Goal: Task Accomplishment & Management: Use online tool/utility

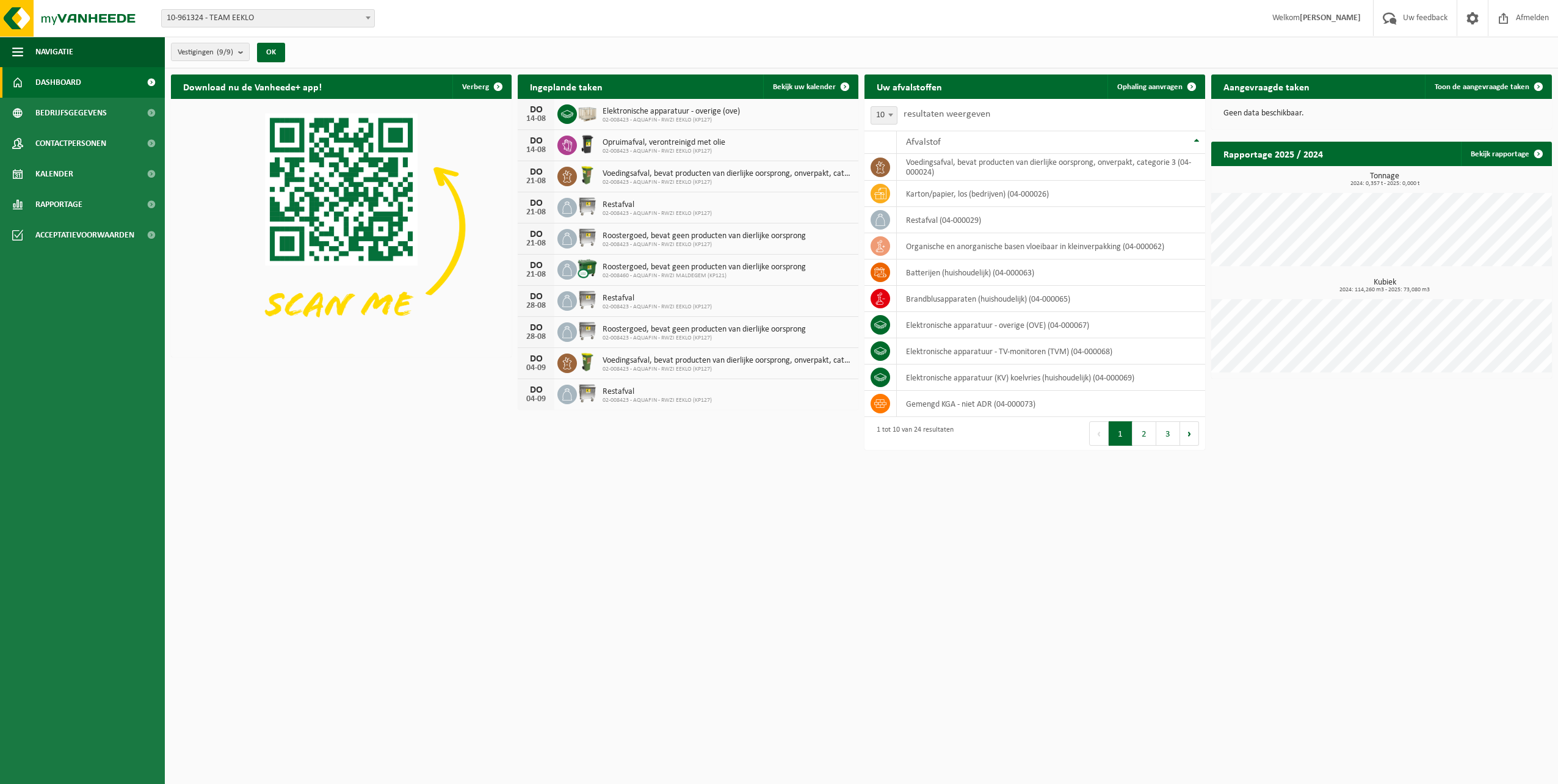
click at [71, 87] on span "Dashboard" at bounding box center [58, 83] width 46 height 30
click at [76, 177] on link "Kalender" at bounding box center [83, 174] width 165 height 30
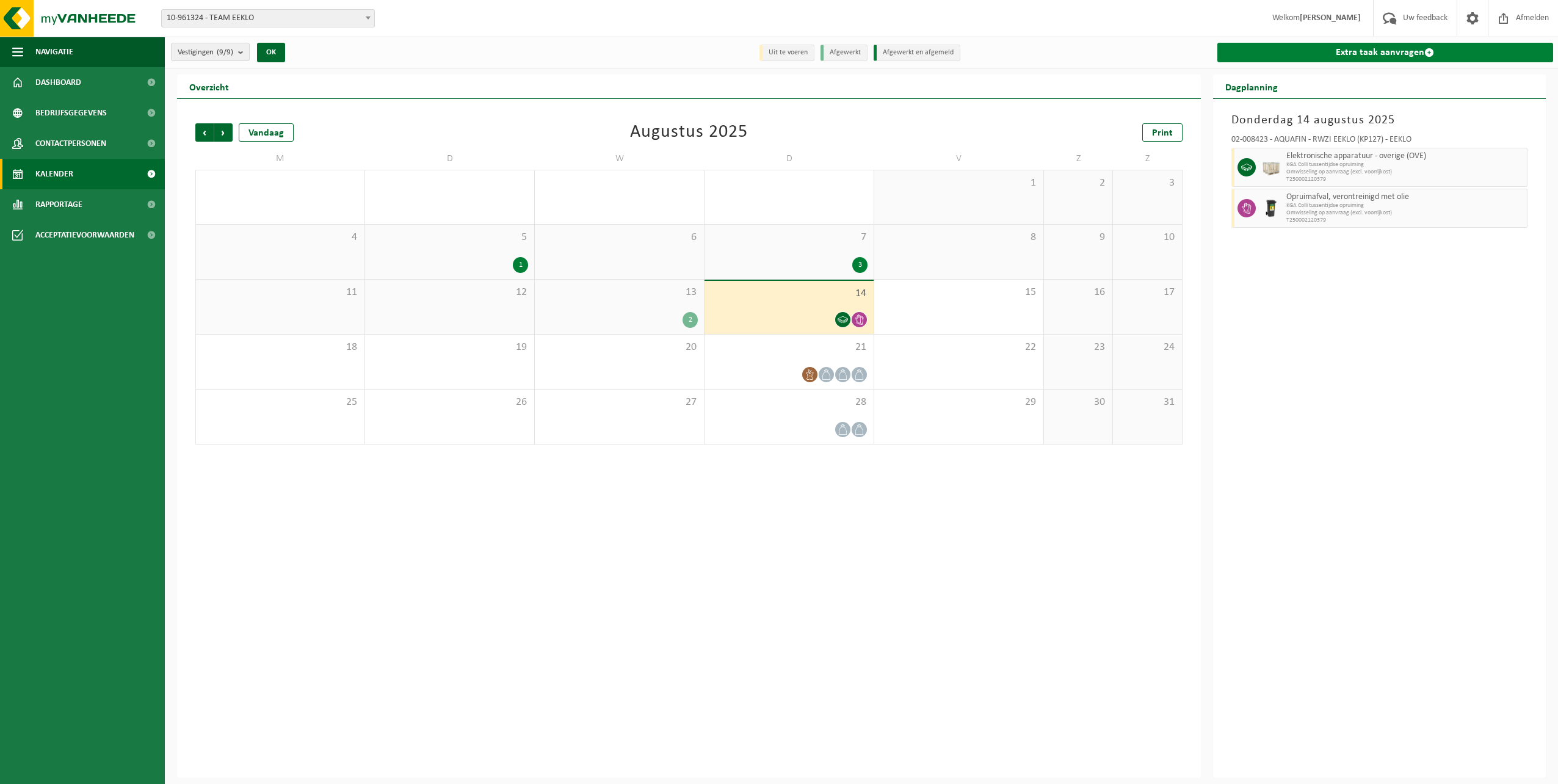
click at [1394, 52] on link "Extra taak aanvragen" at bounding box center [1385, 52] width 336 height 19
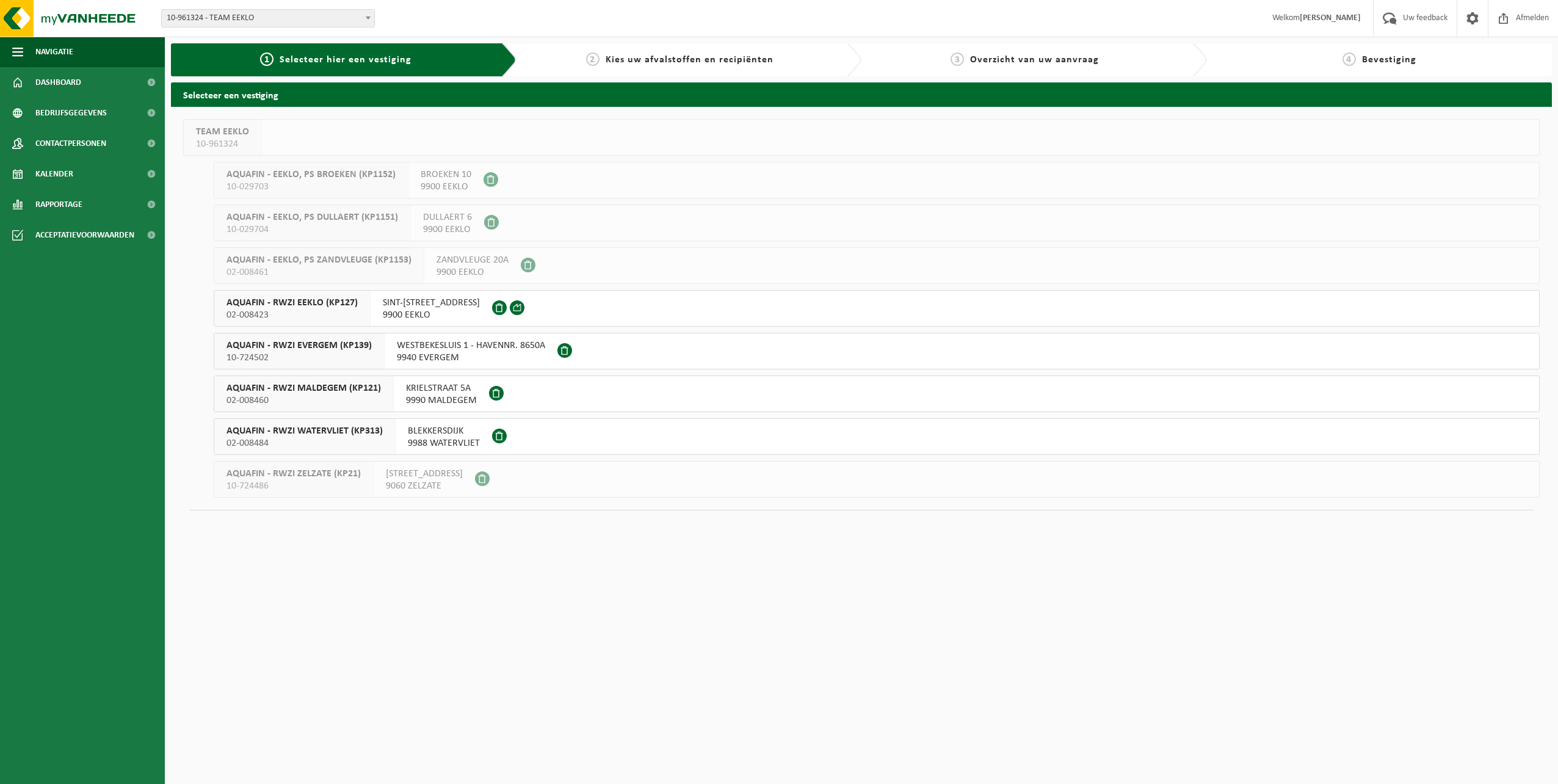
click at [480, 303] on span "SINT-LAUREINSESTEENWEG 27A" at bounding box center [431, 303] width 97 height 12
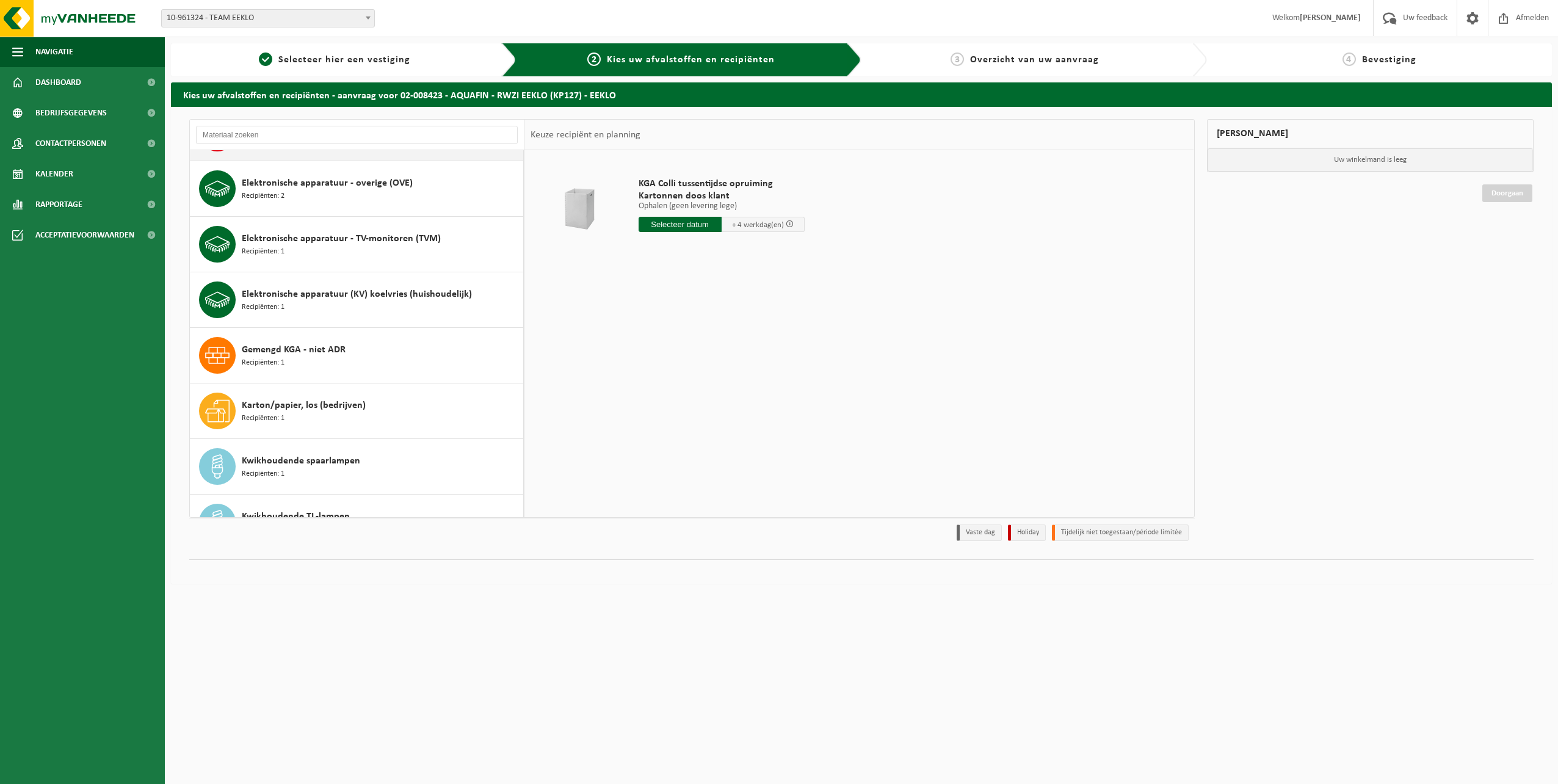
scroll to position [122, 0]
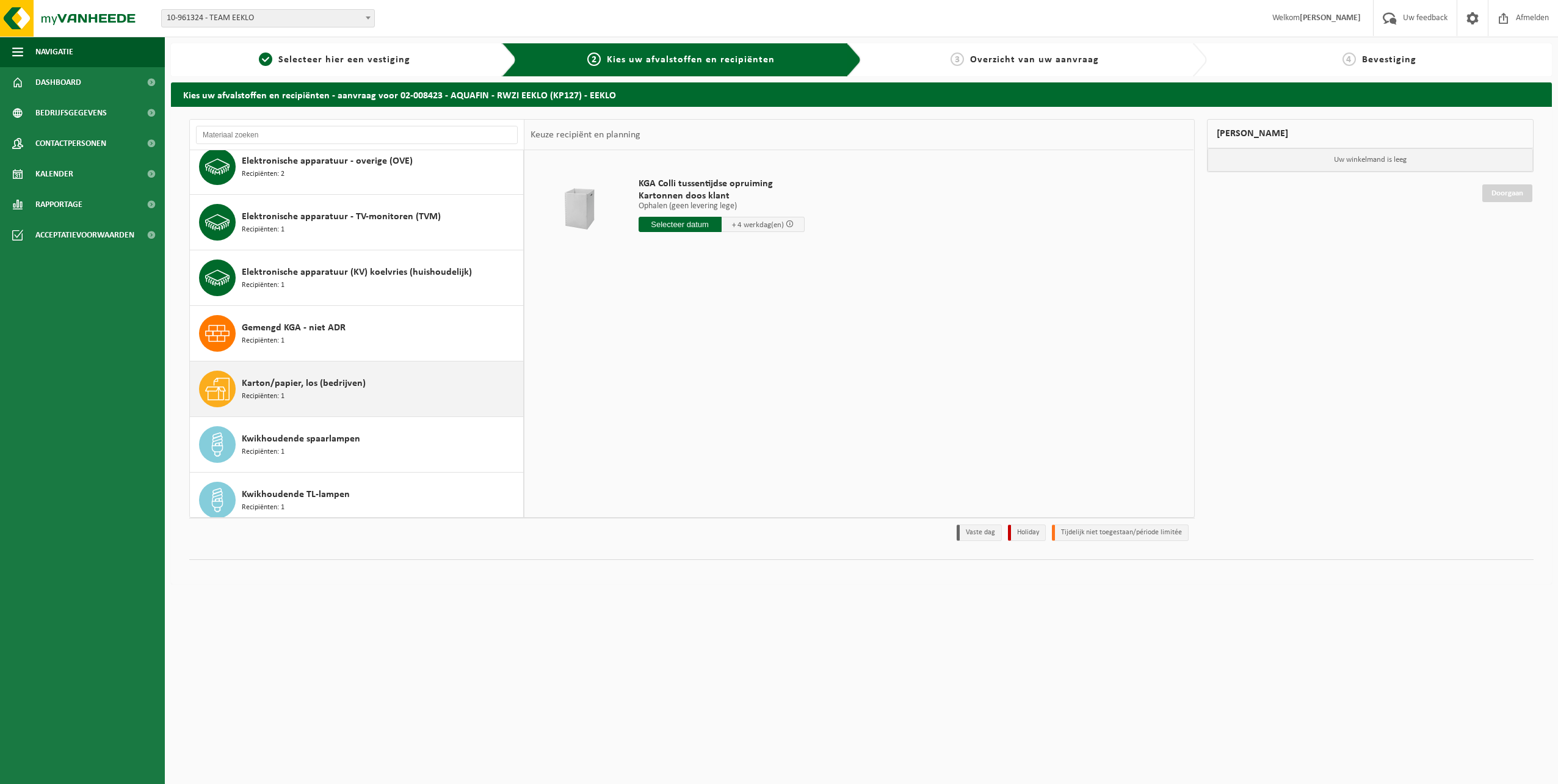
click at [320, 397] on div "Karton/papier, los (bedrijven) Recipiënten: 1" at bounding box center [381, 389] width 278 height 36
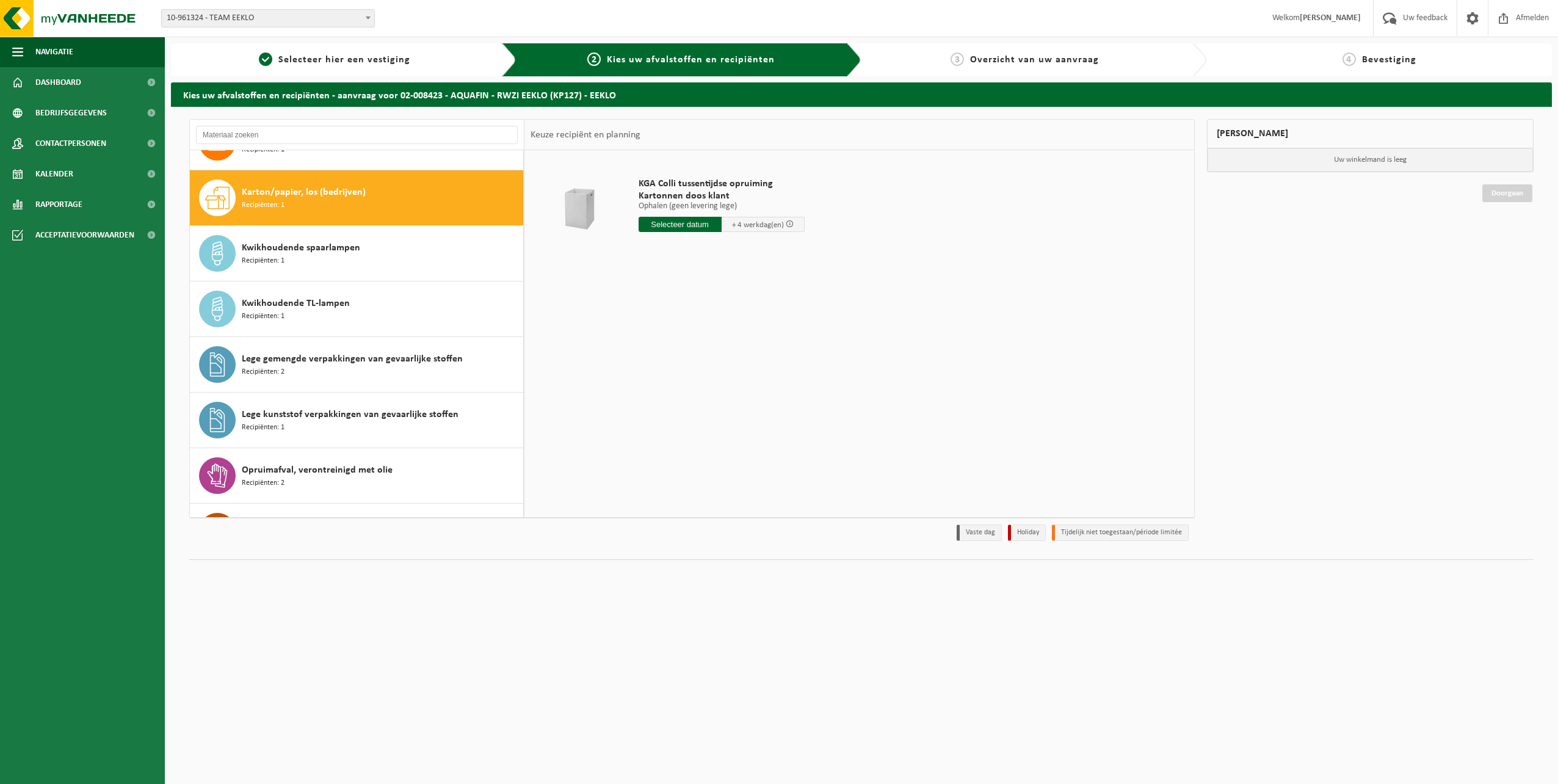
scroll to position [333, 0]
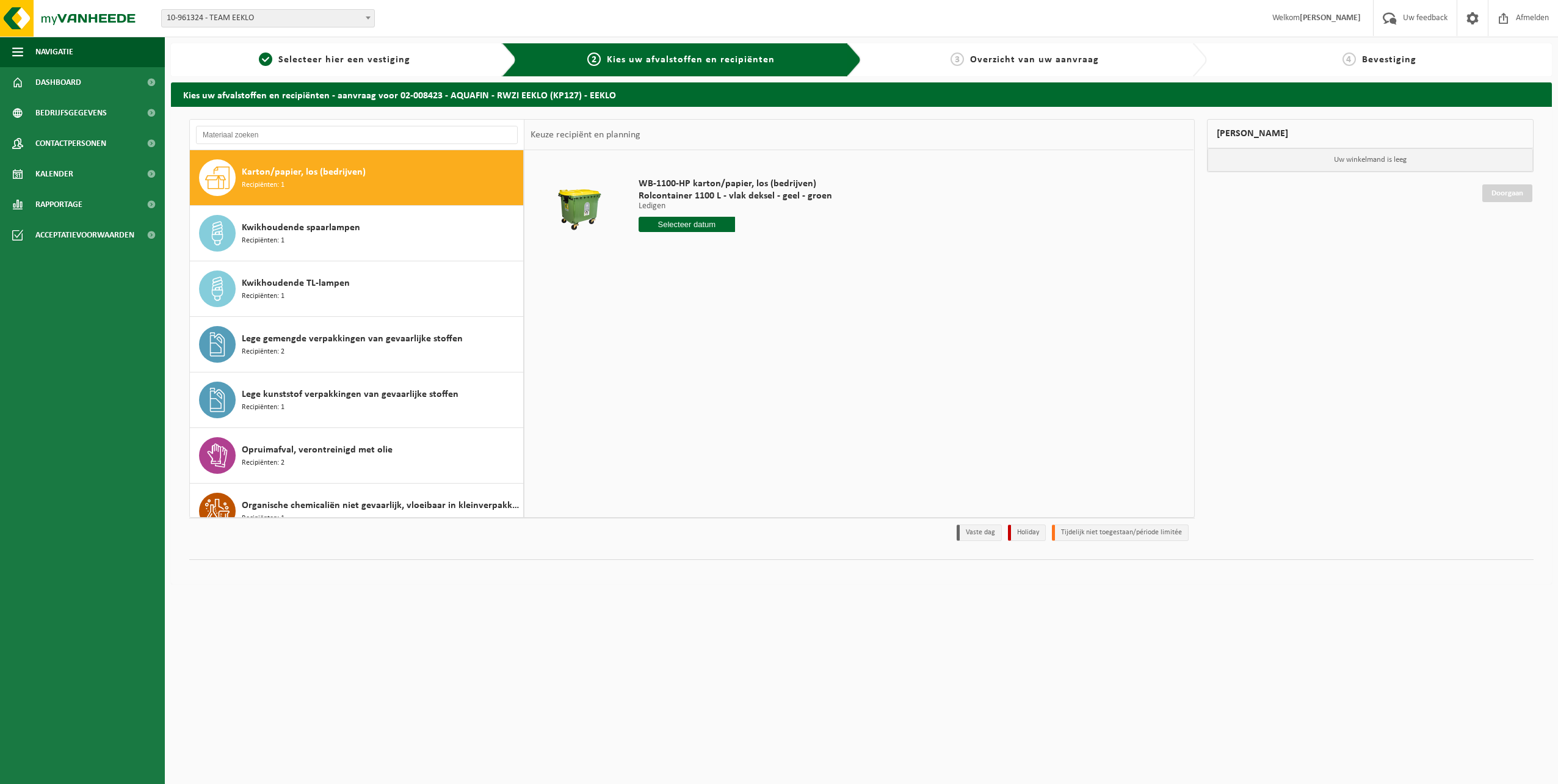
click at [691, 228] on input "text" at bounding box center [687, 224] width 97 height 15
click at [695, 355] on div "20" at bounding box center [692, 352] width 21 height 19
type input "Van 2025-08-20"
click at [680, 275] on button "In winkelmand" at bounding box center [674, 270] width 67 height 19
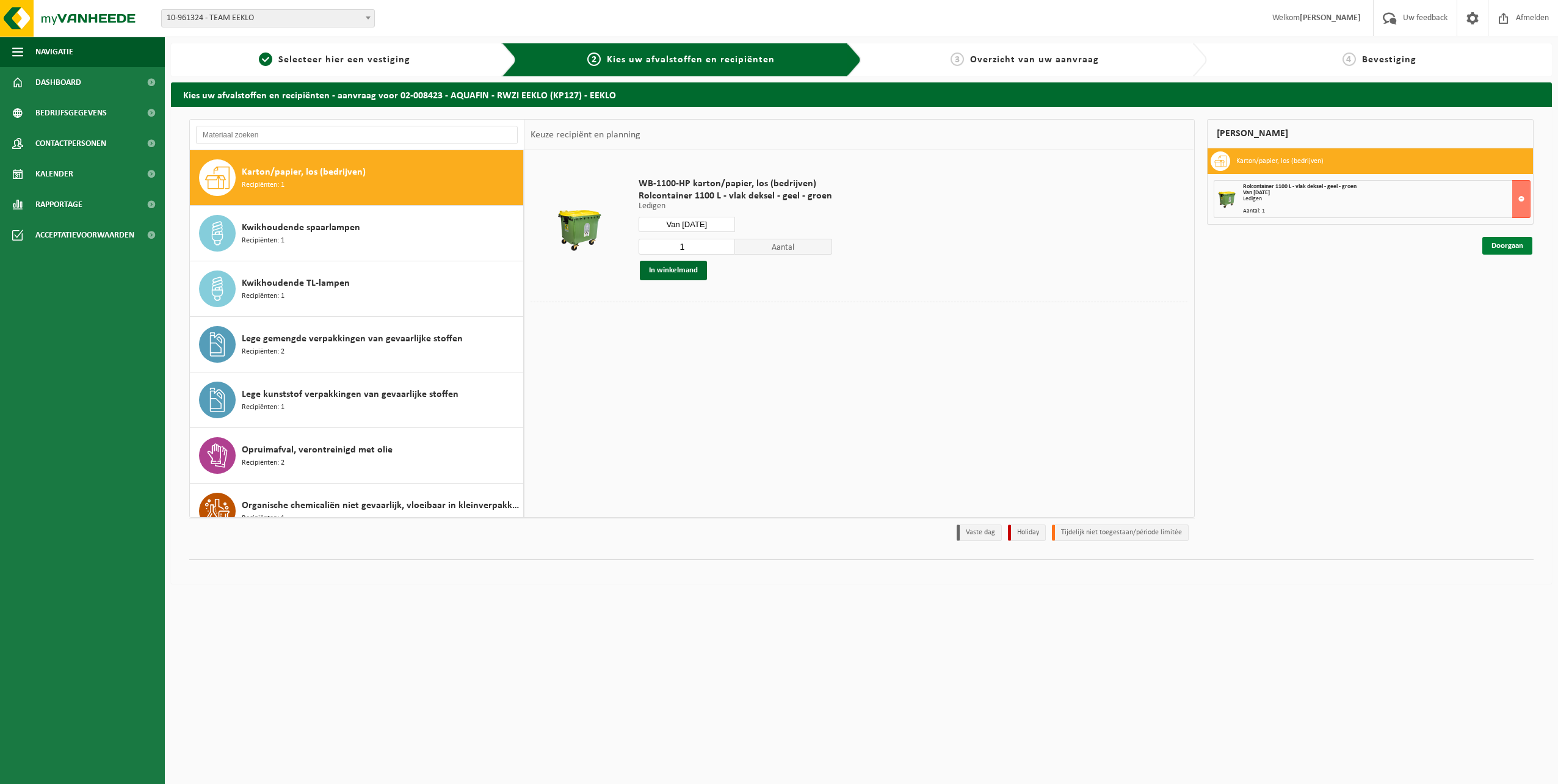
click at [1507, 244] on link "Doorgaan" at bounding box center [1507, 245] width 50 height 18
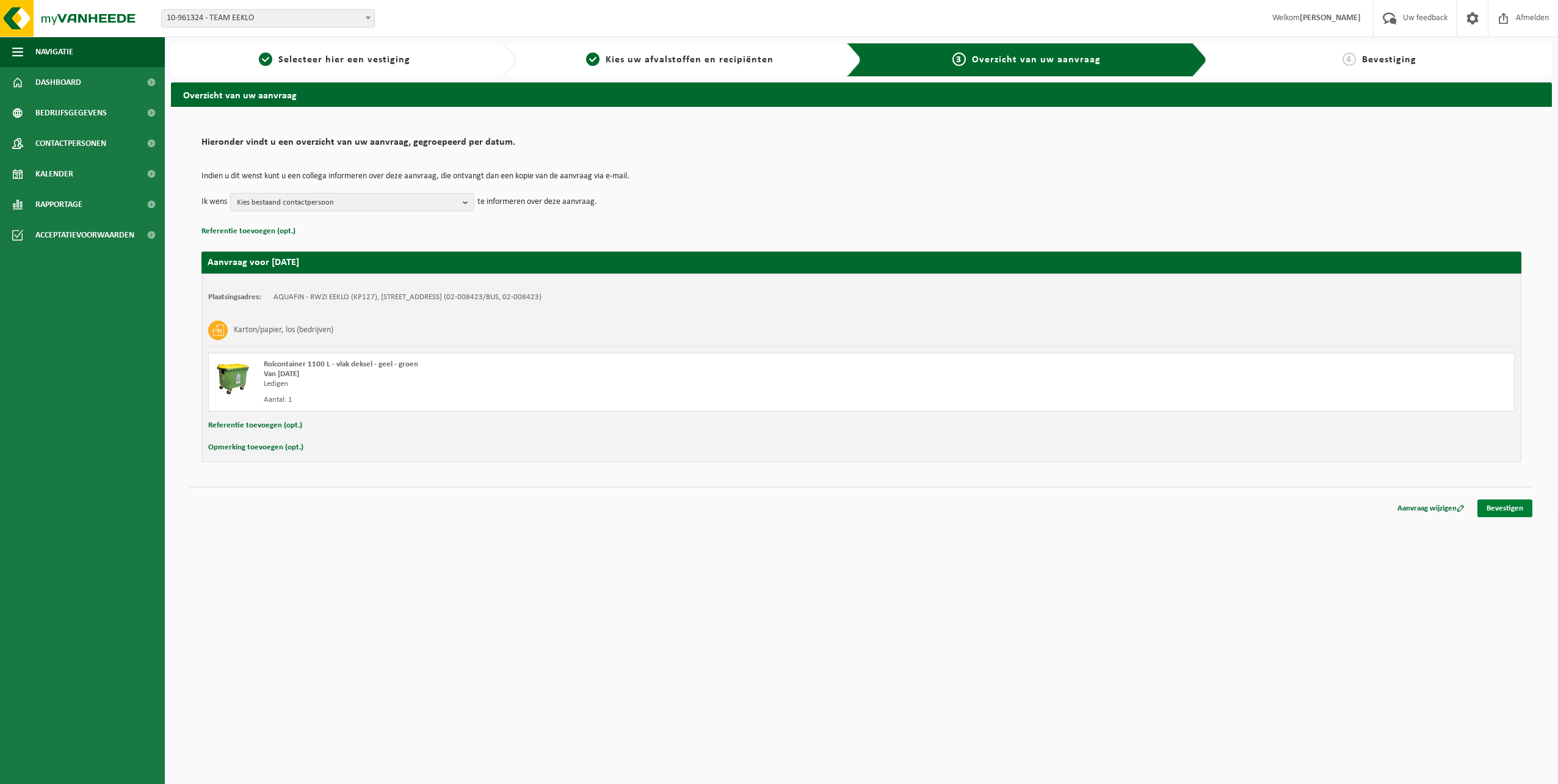
click at [1510, 513] on link "Bevestigen" at bounding box center [1505, 507] width 55 height 18
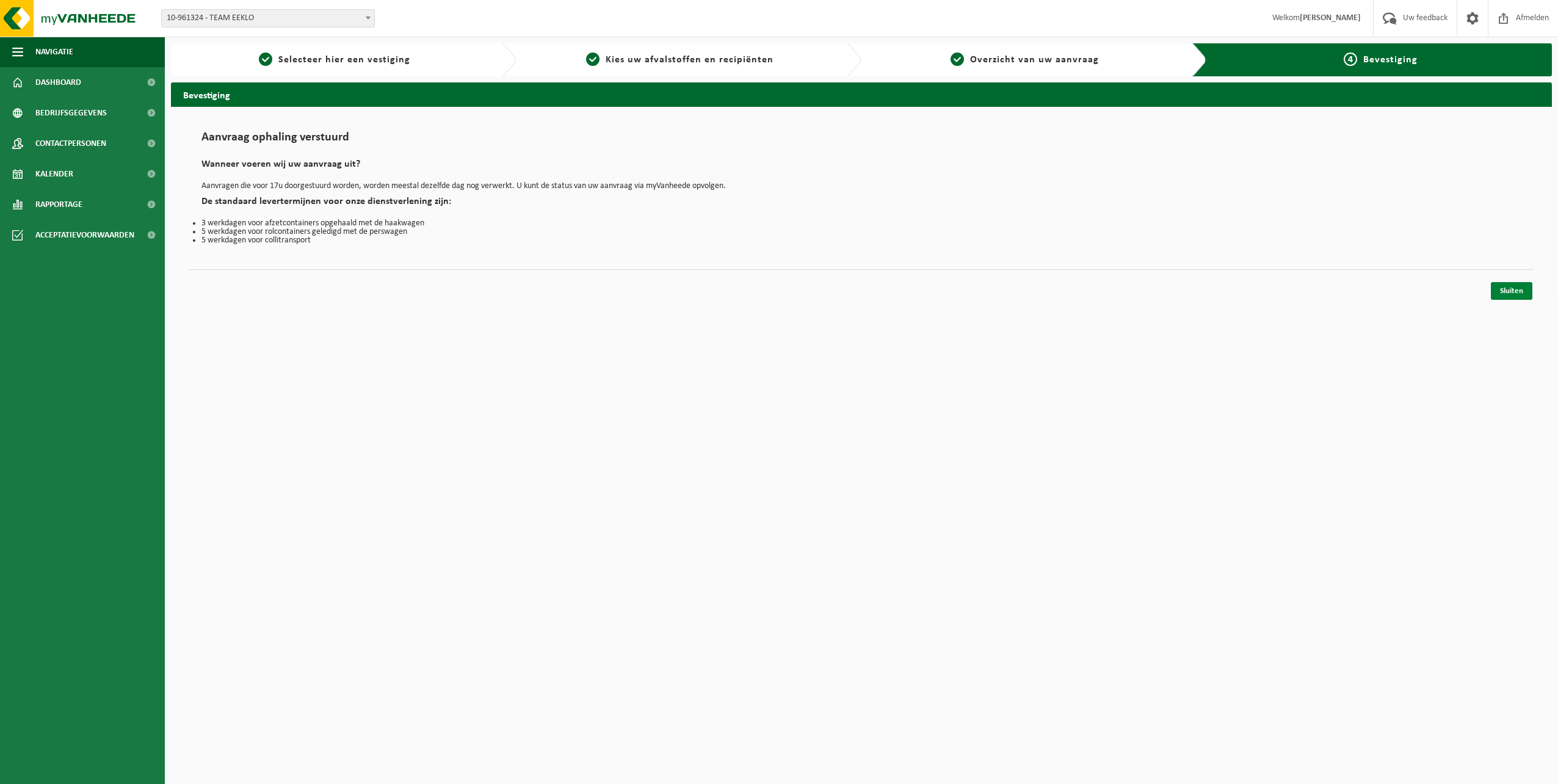
click at [1497, 294] on link "Sluiten" at bounding box center [1512, 291] width 41 height 18
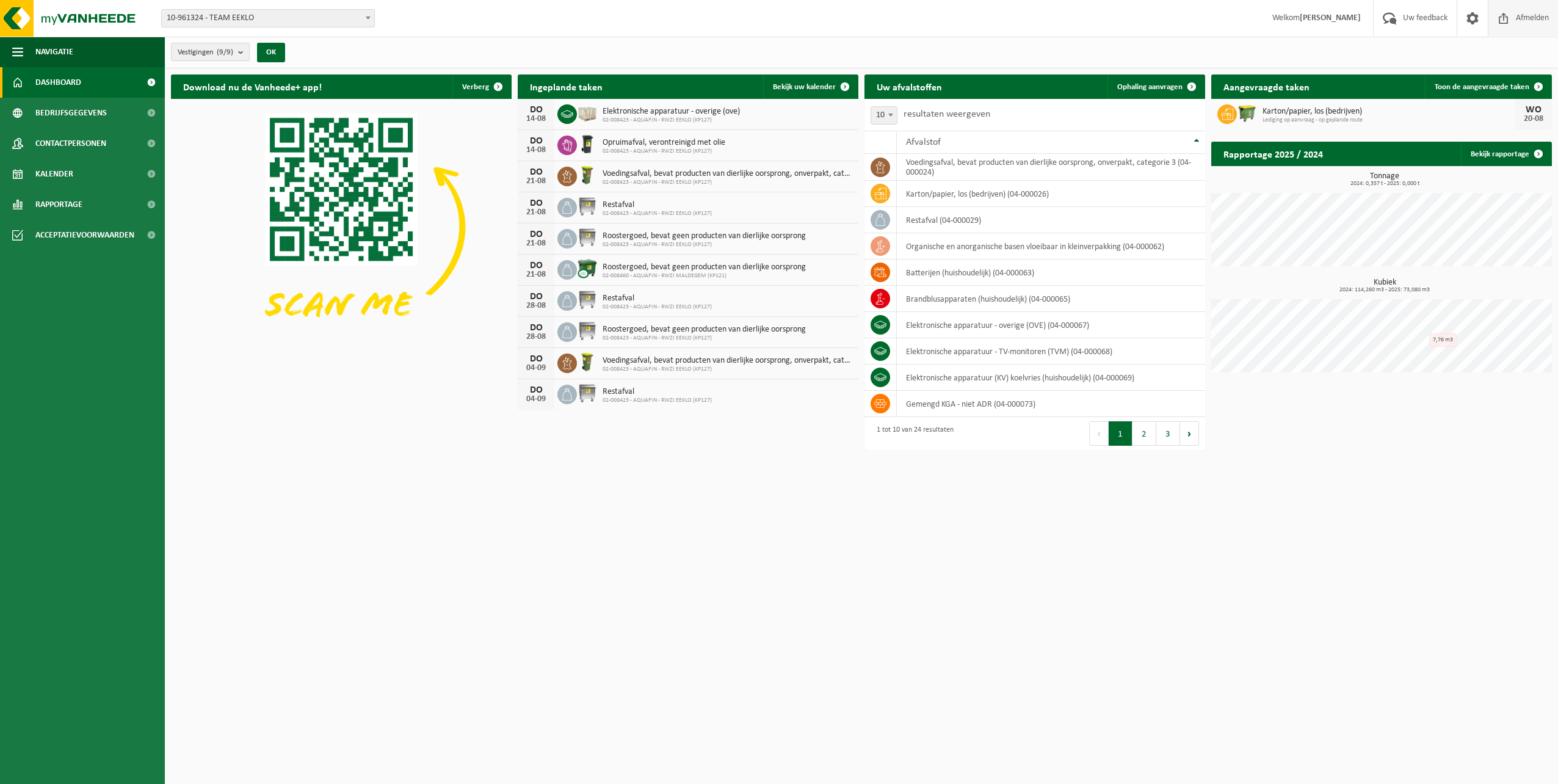
click at [1525, 21] on span "Afmelden" at bounding box center [1533, 18] width 39 height 36
